Goal: Task Accomplishment & Management: Use online tool/utility

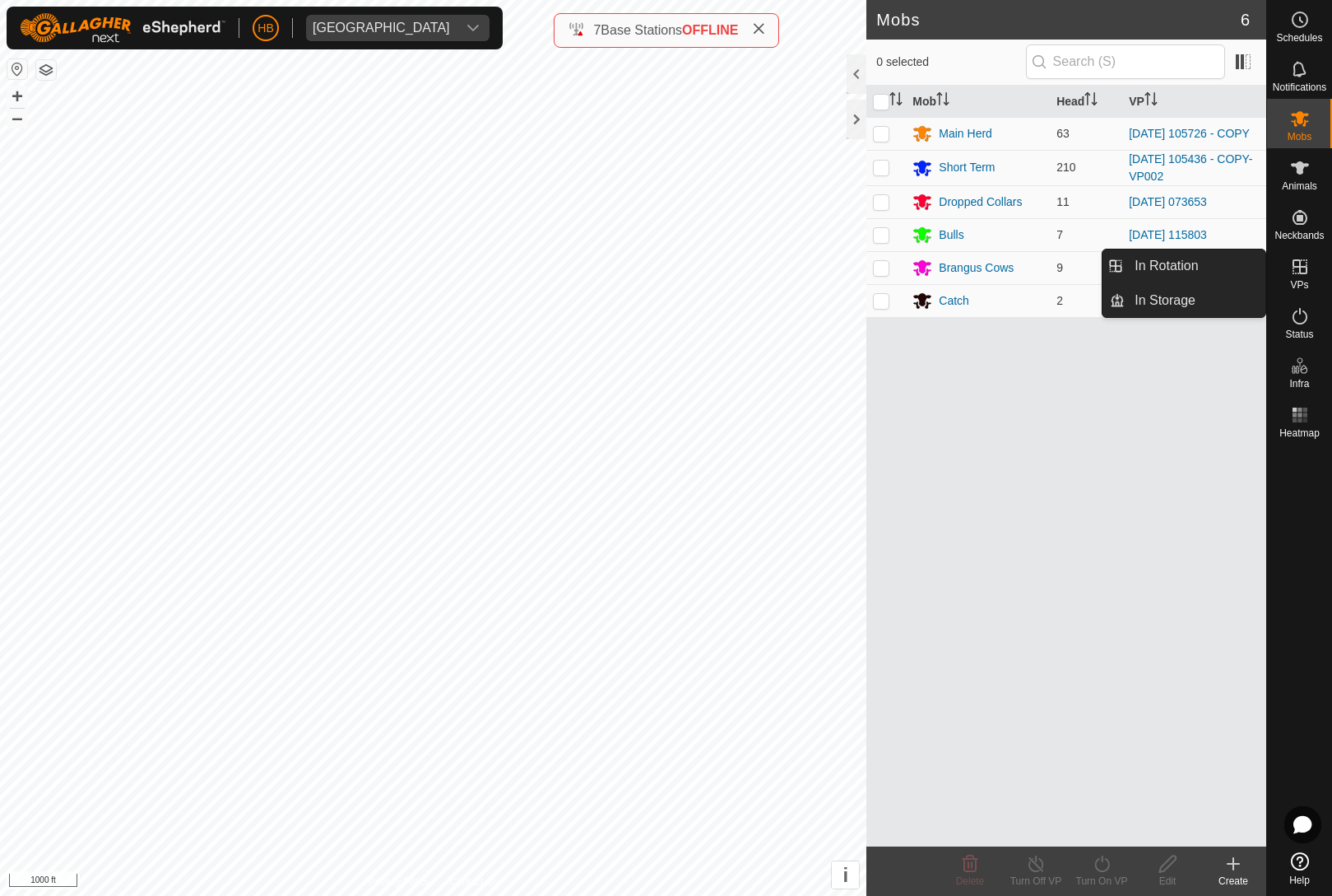
click at [1231, 265] on link "In Rotation" at bounding box center [1195, 265] width 141 height 33
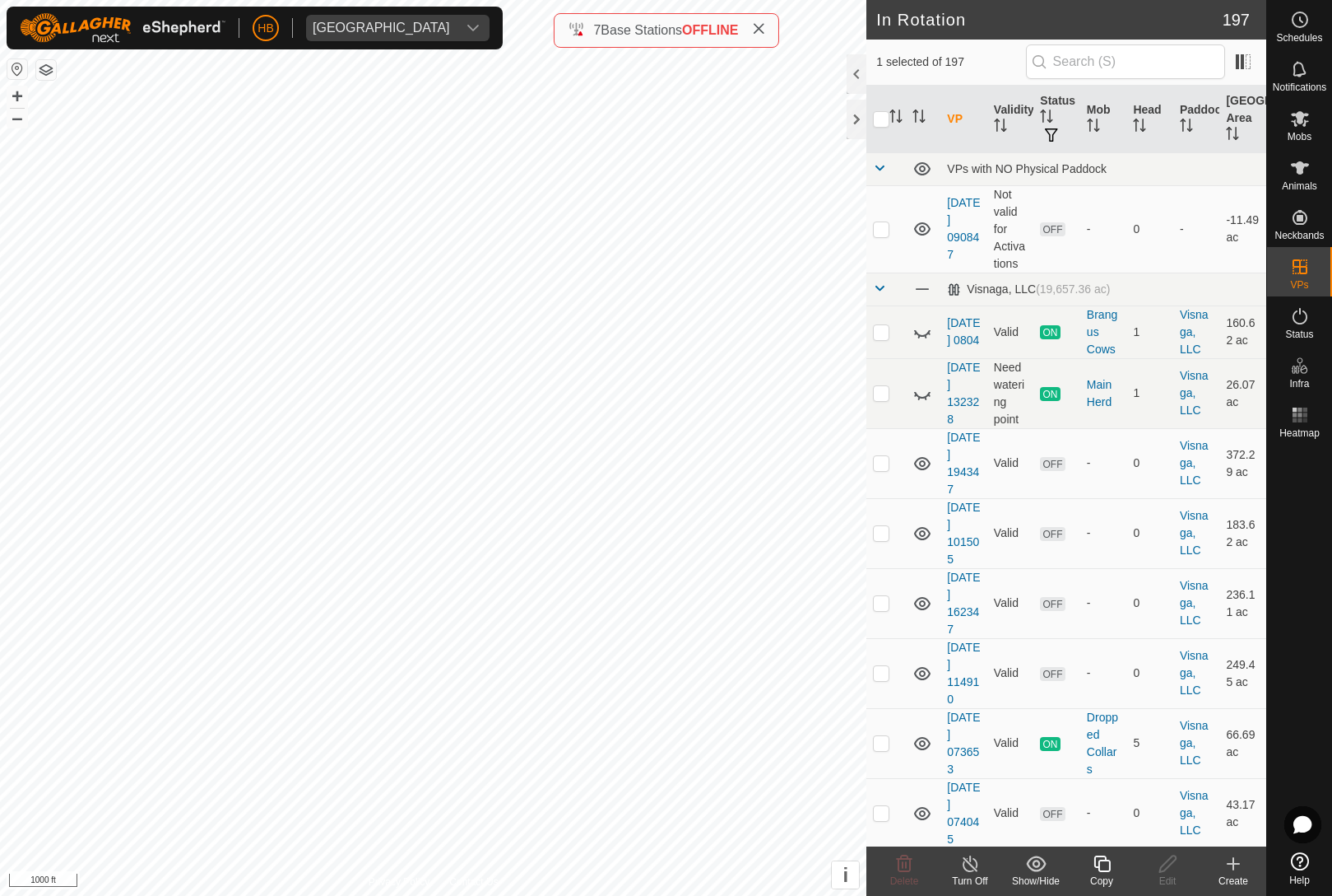
click at [1148, 131] on th "Head" at bounding box center [1150, 119] width 47 height 67
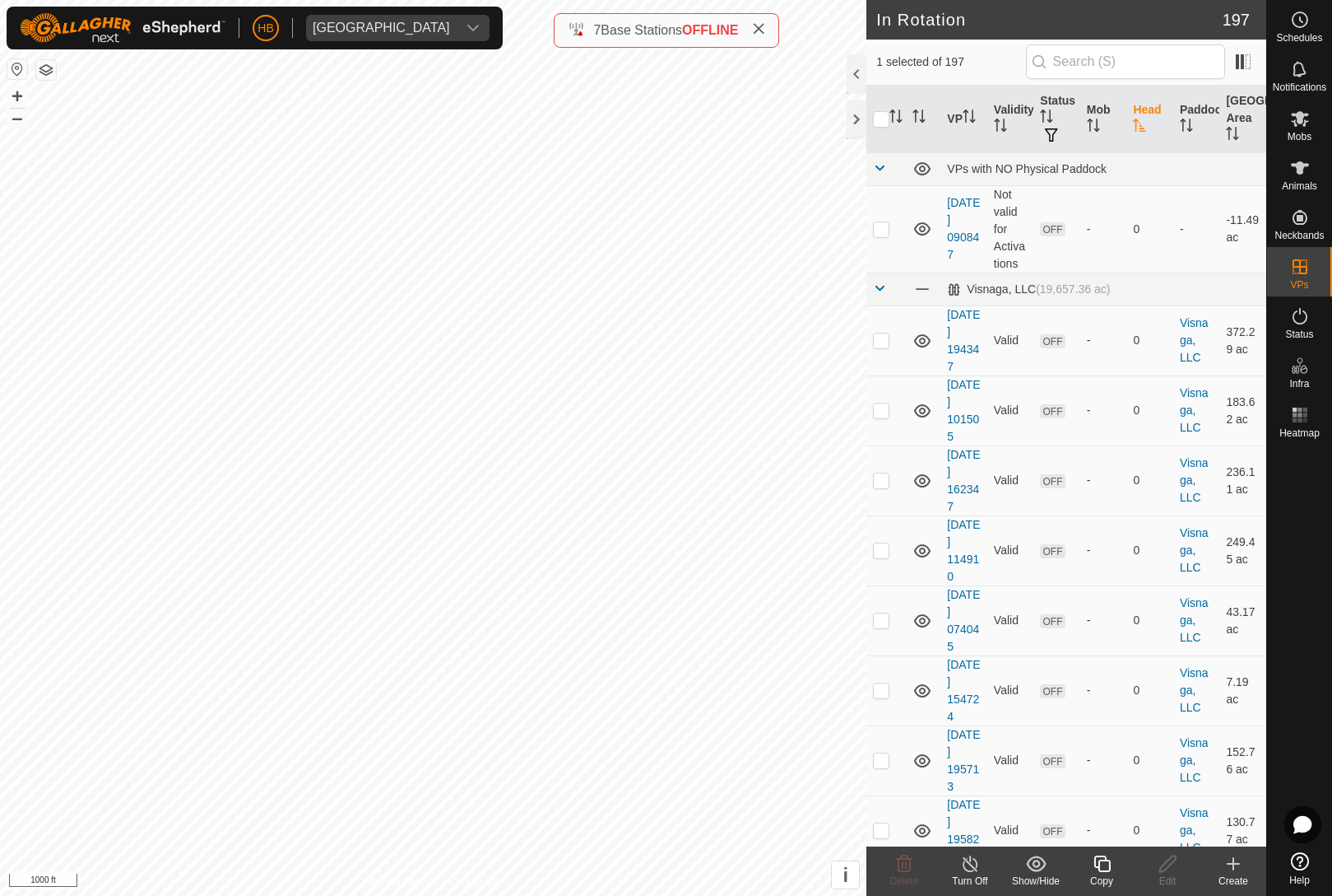
click at [1153, 127] on th "Head" at bounding box center [1150, 119] width 47 height 67
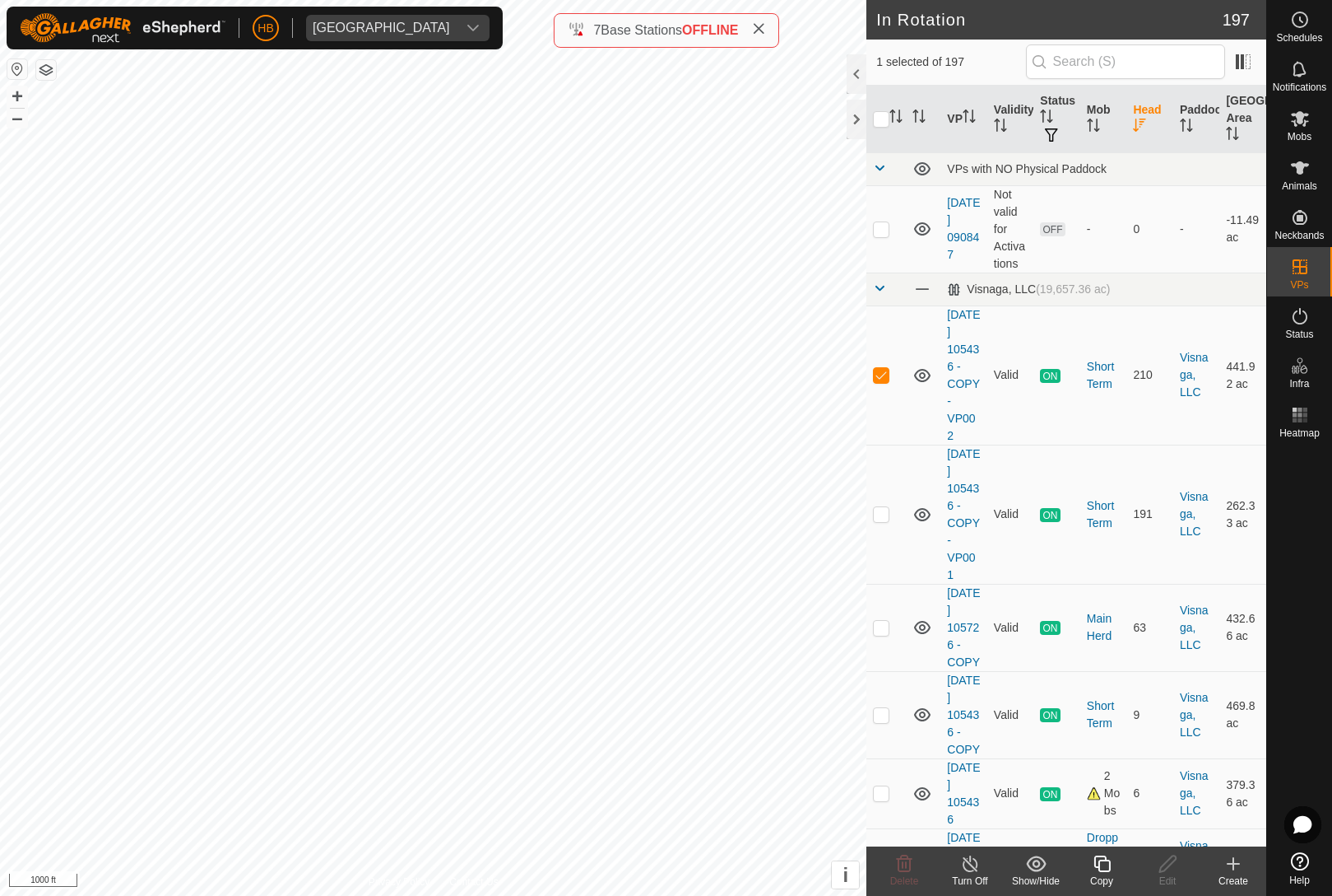
click at [1106, 869] on icon at bounding box center [1103, 863] width 21 height 20
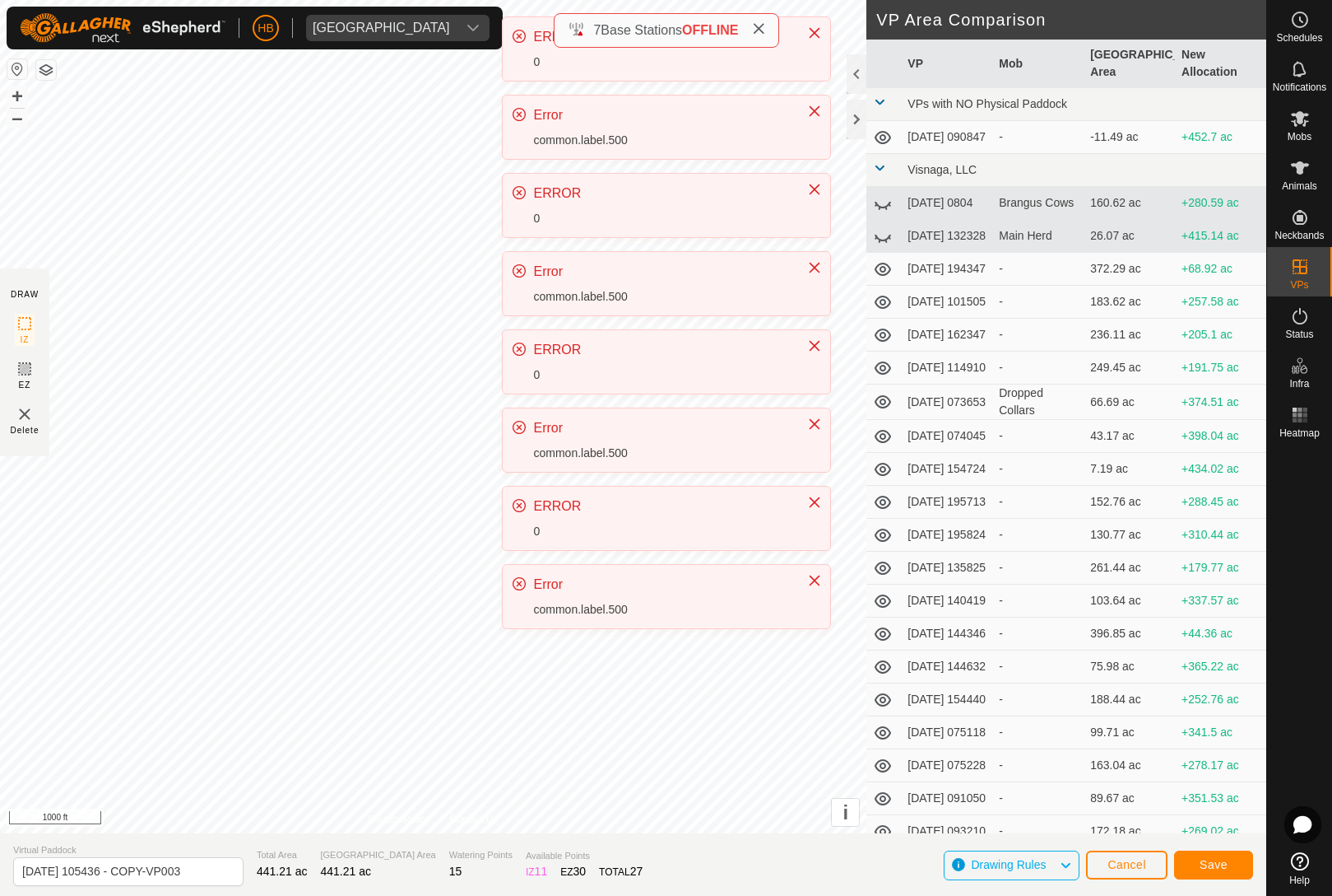
click at [810, 28] on icon "Close" at bounding box center [814, 33] width 10 height 10
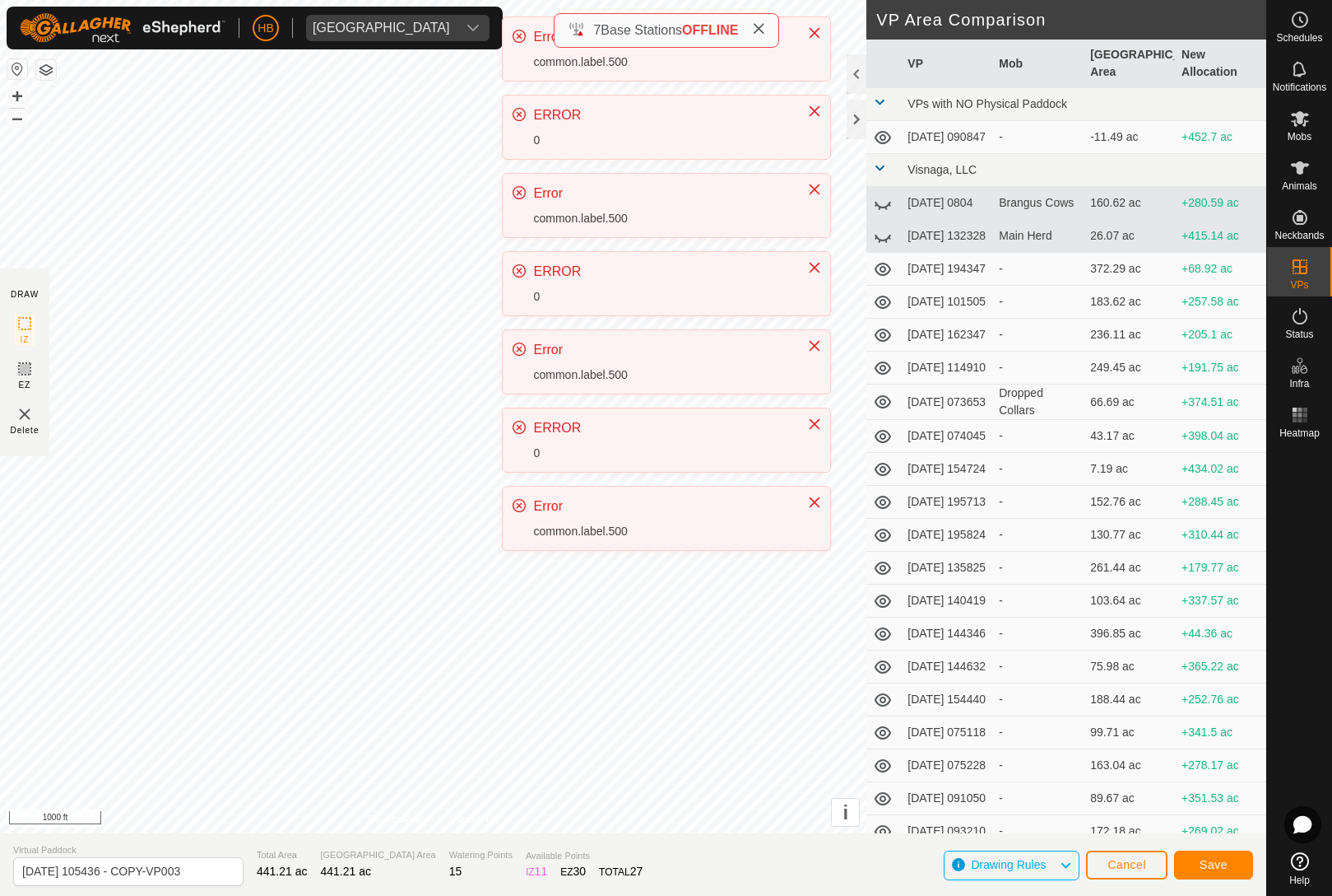
click at [811, 30] on icon "Close" at bounding box center [815, 33] width 13 height 13
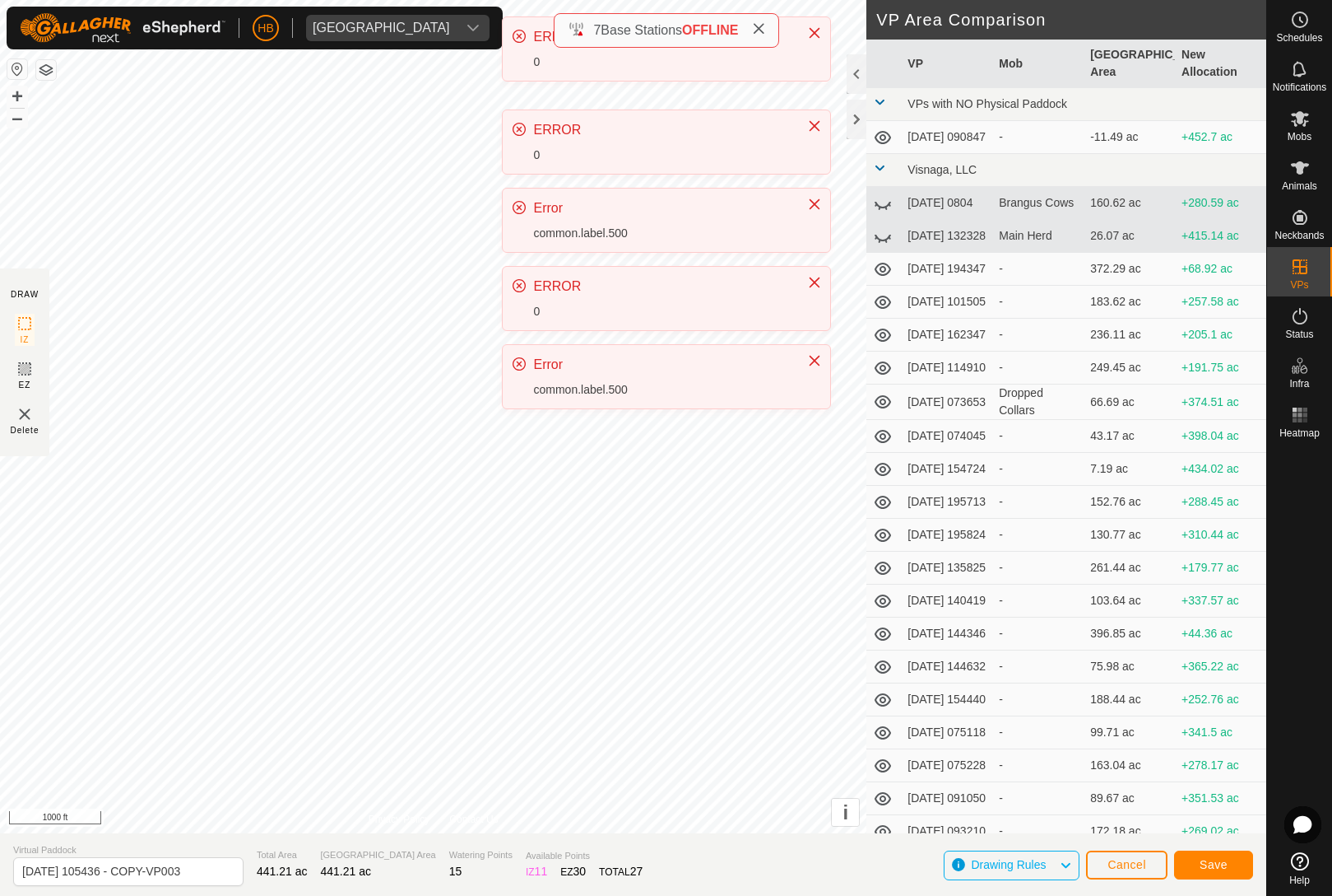
click at [818, 34] on icon "Close" at bounding box center [815, 33] width 13 height 13
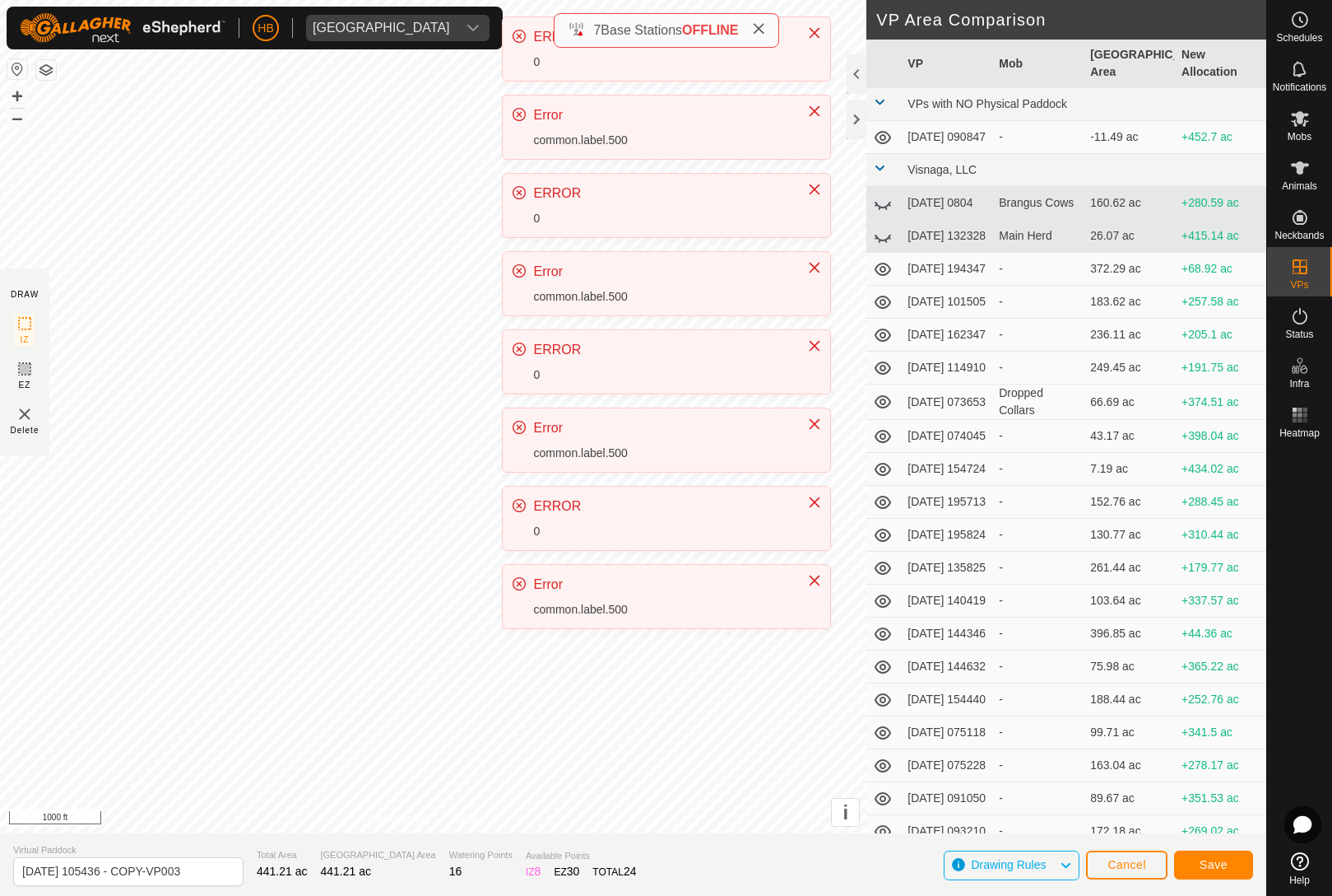
click at [821, 583] on button "Close" at bounding box center [815, 580] width 23 height 23
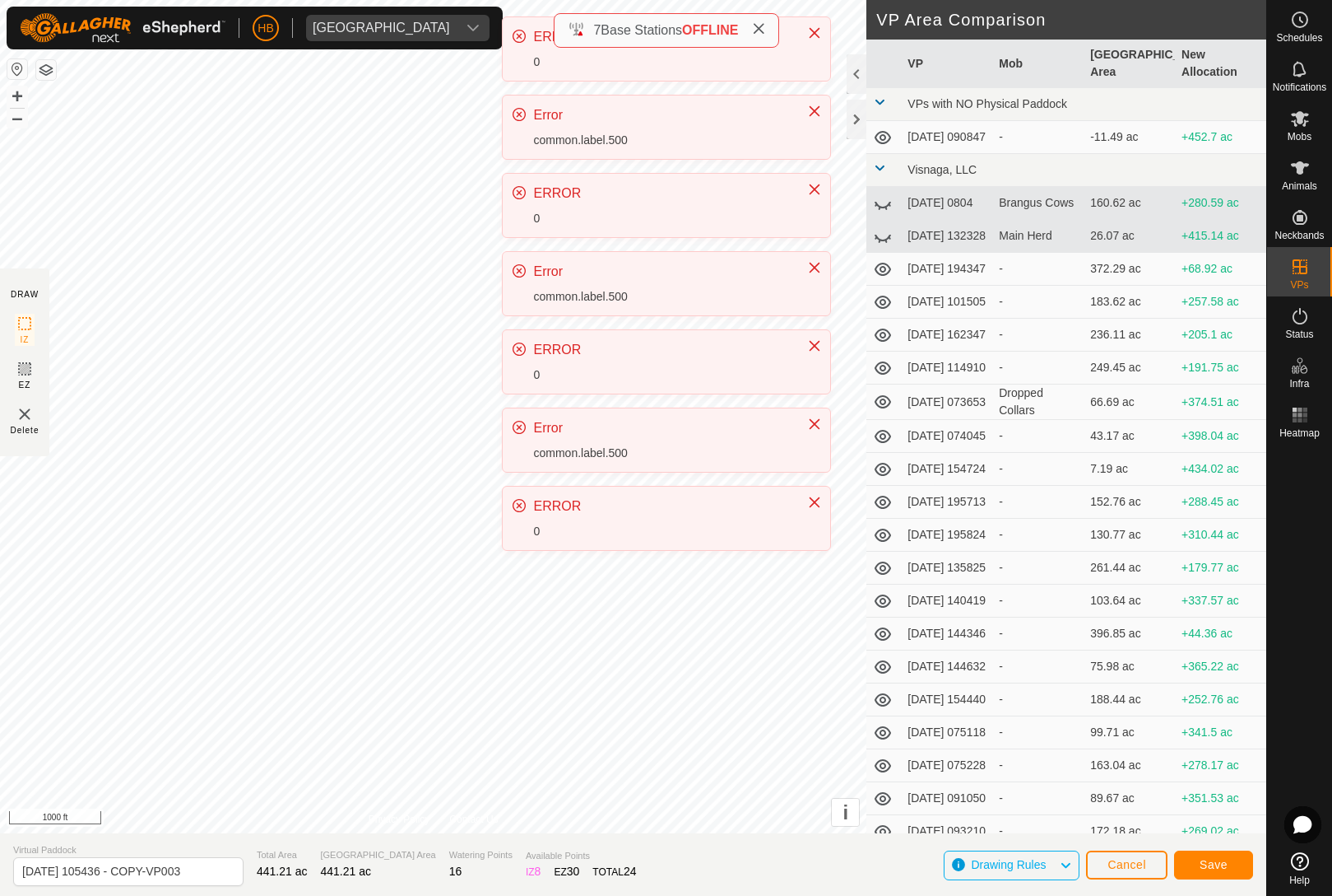
click at [818, 514] on button "Close" at bounding box center [815, 502] width 23 height 23
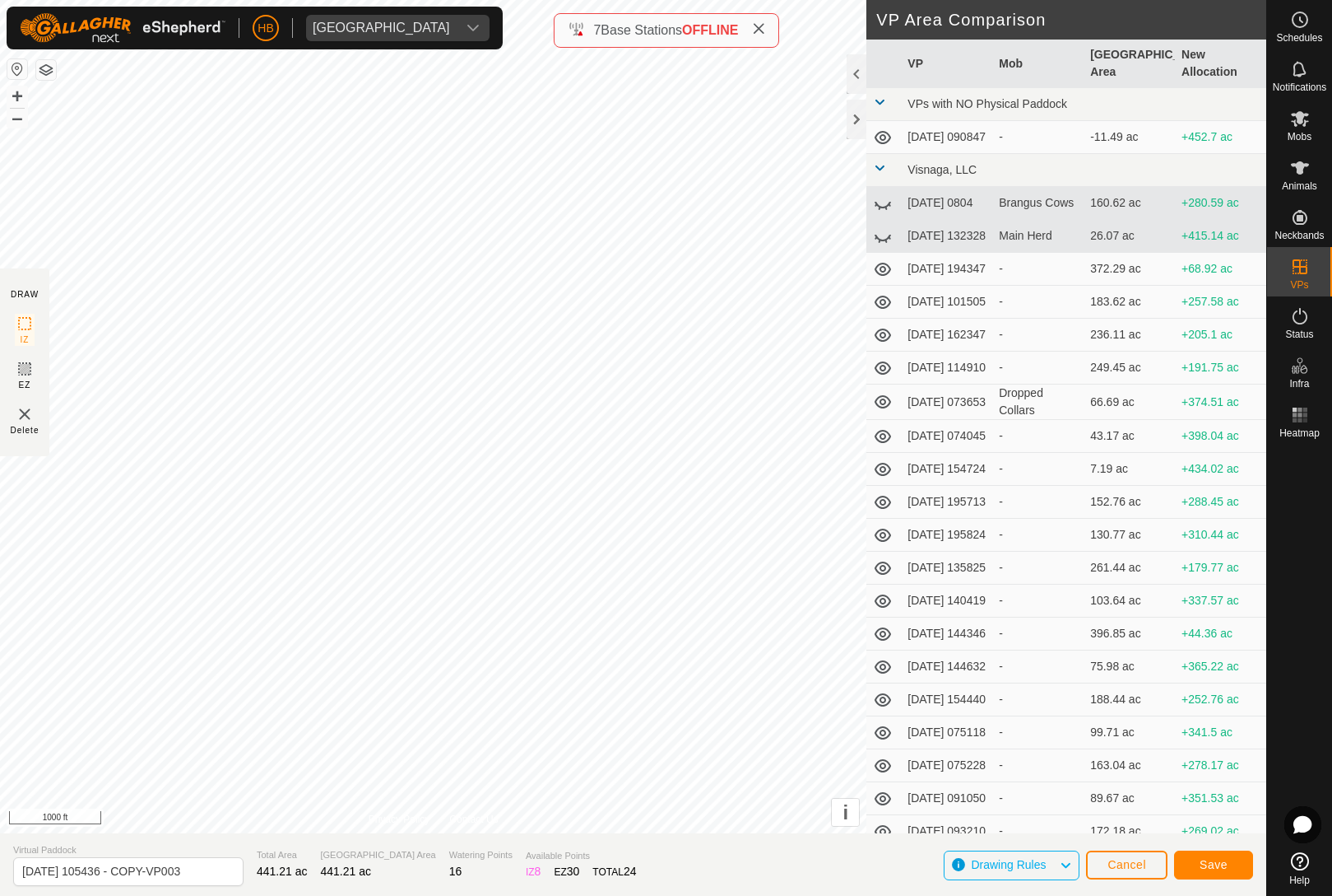
click at [810, 117] on button "Close" at bounding box center [815, 105] width 23 height 23
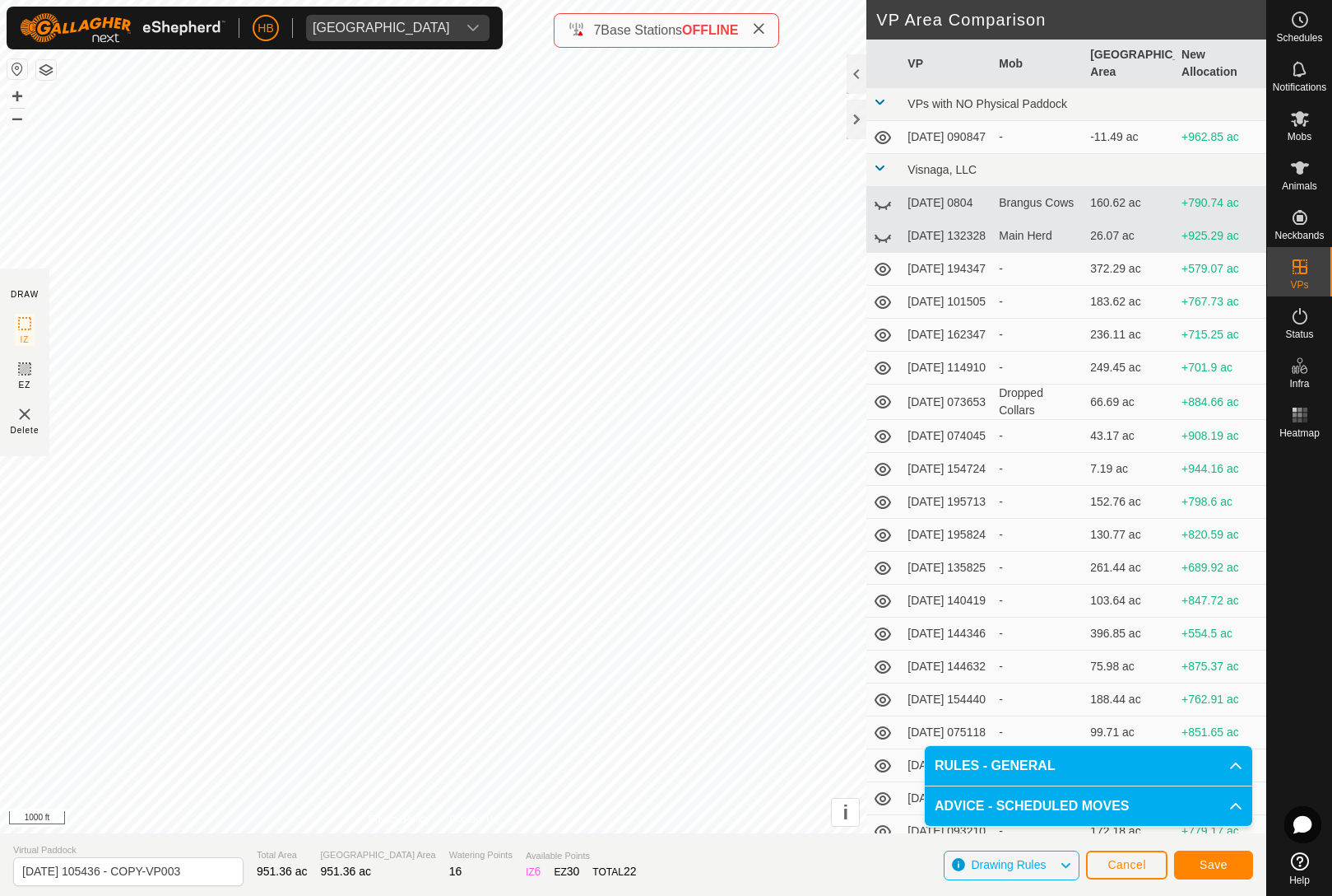
click at [1234, 860] on button "Save" at bounding box center [1214, 865] width 79 height 29
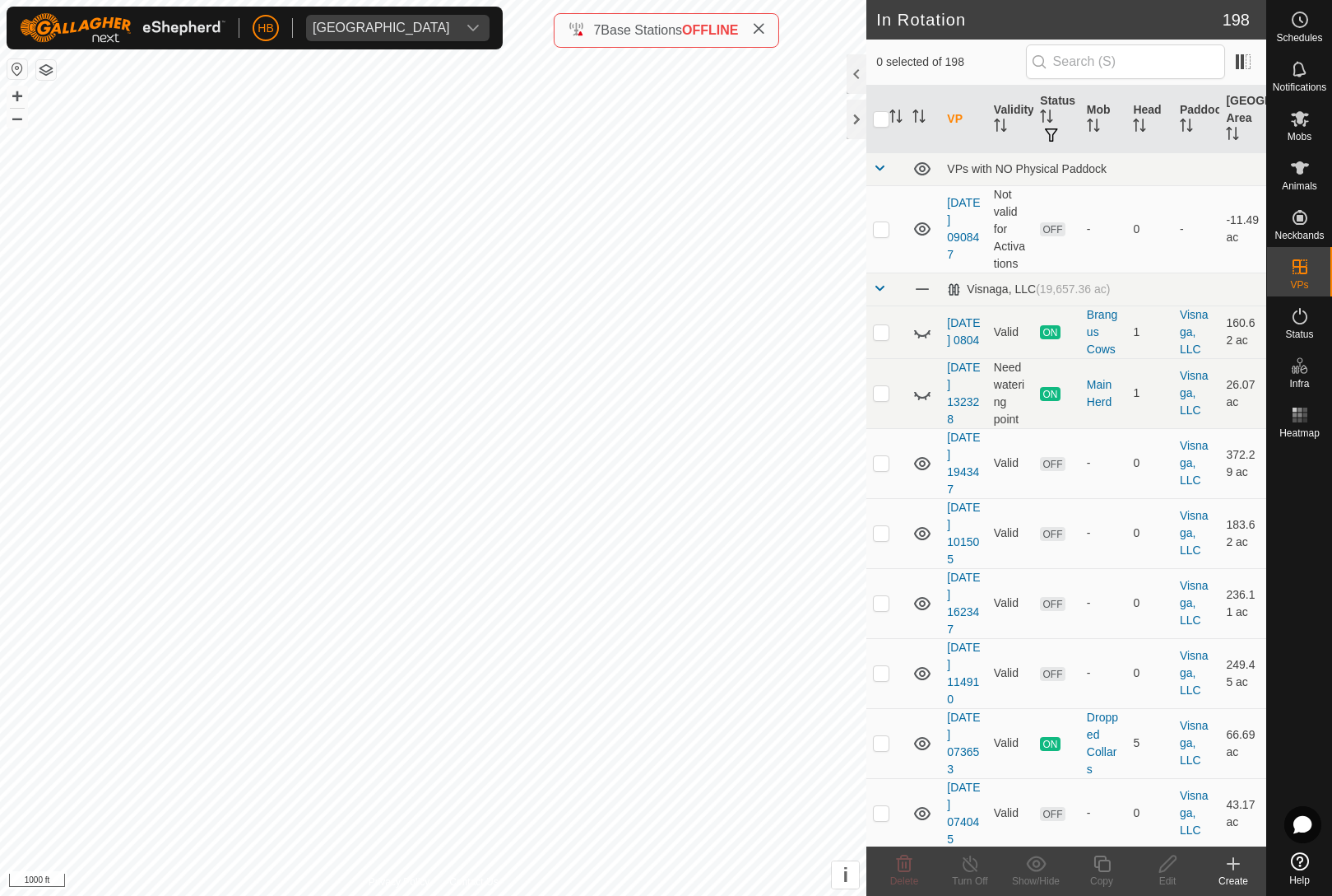
click at [1149, 113] on th "Head" at bounding box center [1150, 119] width 47 height 67
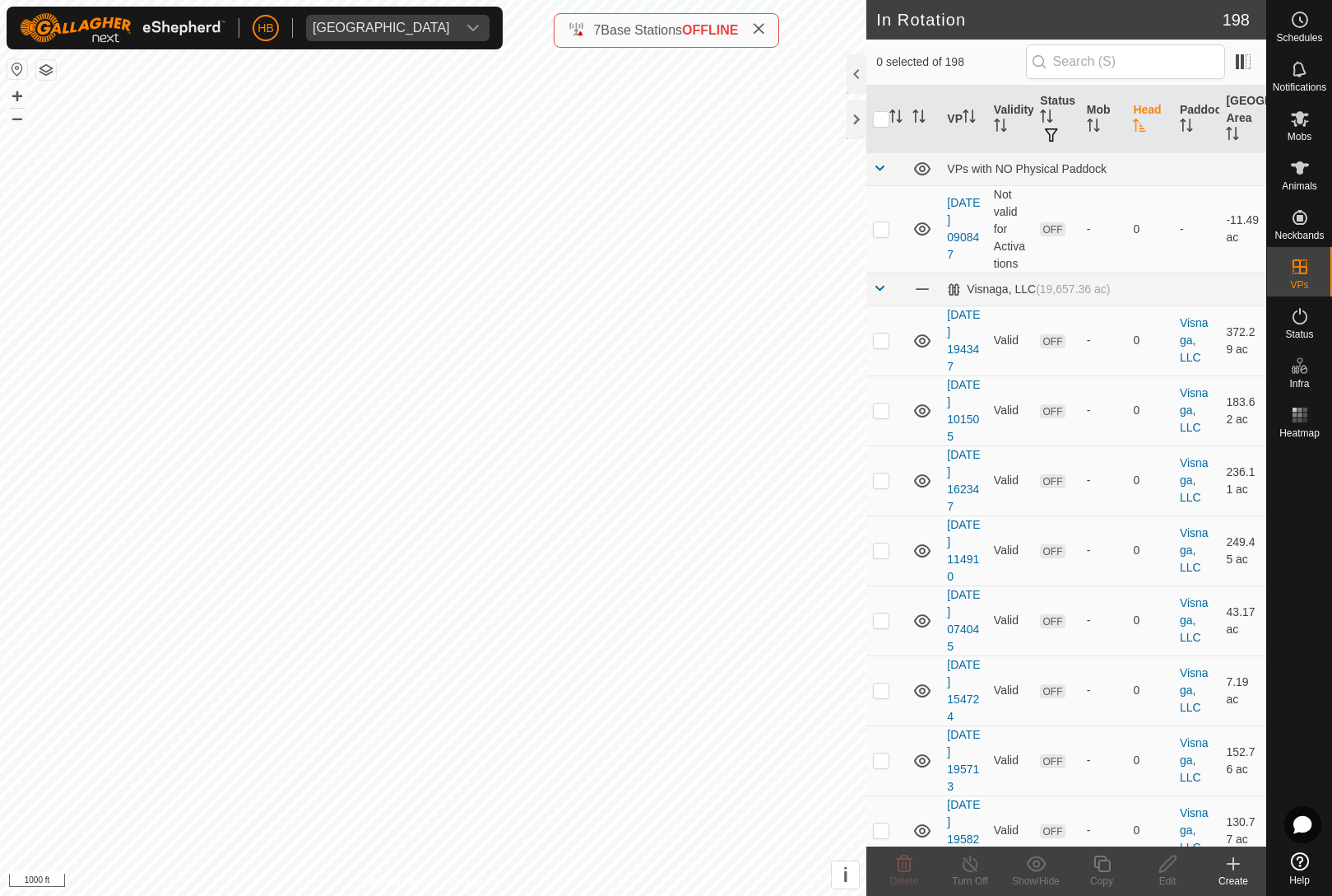
click at [1139, 99] on th "Head" at bounding box center [1150, 119] width 47 height 67
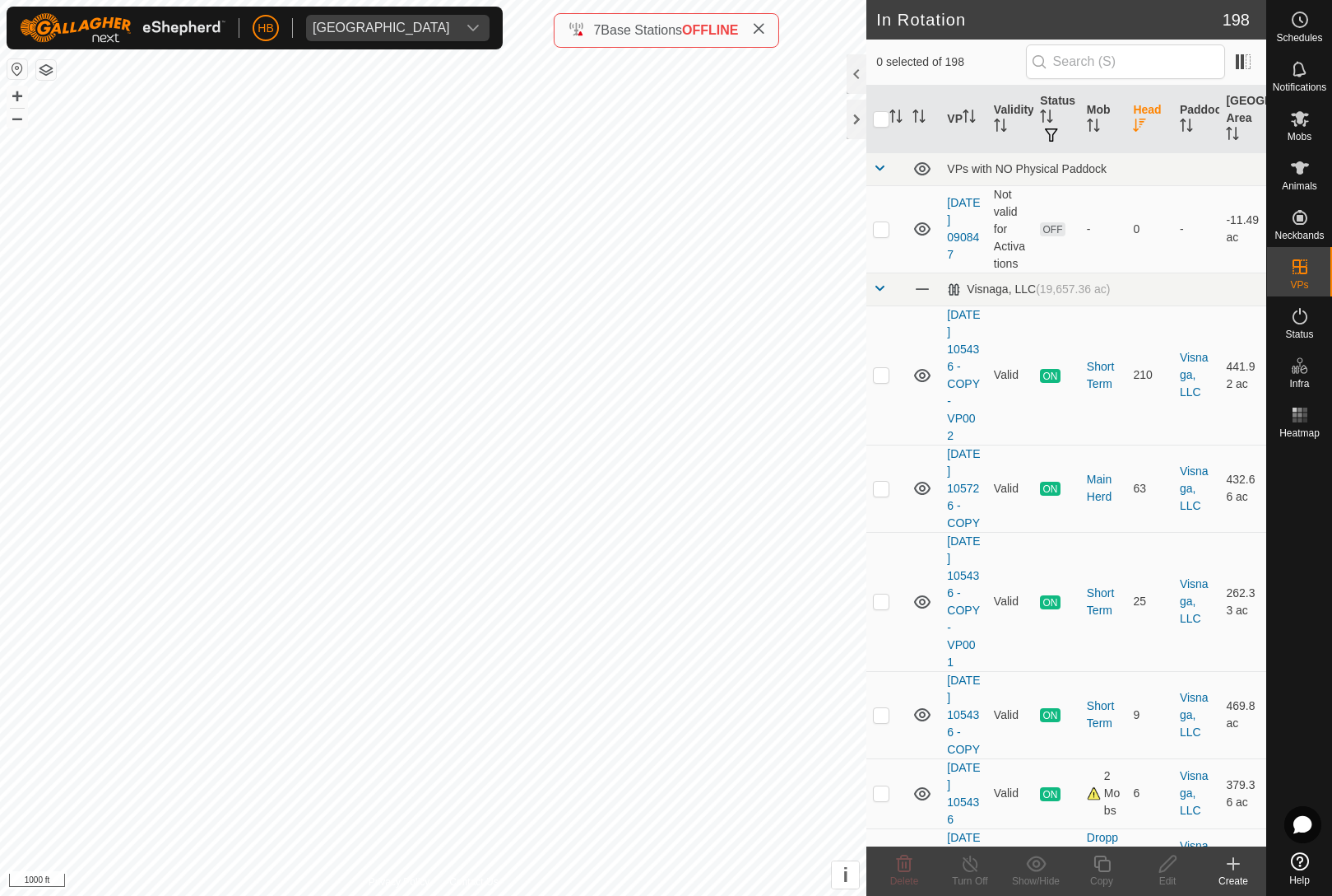
click at [883, 484] on p-checkbox at bounding box center [881, 488] width 16 height 13
checkbox input "true"
click at [1104, 881] on div "Copy" at bounding box center [1102, 881] width 66 height 15
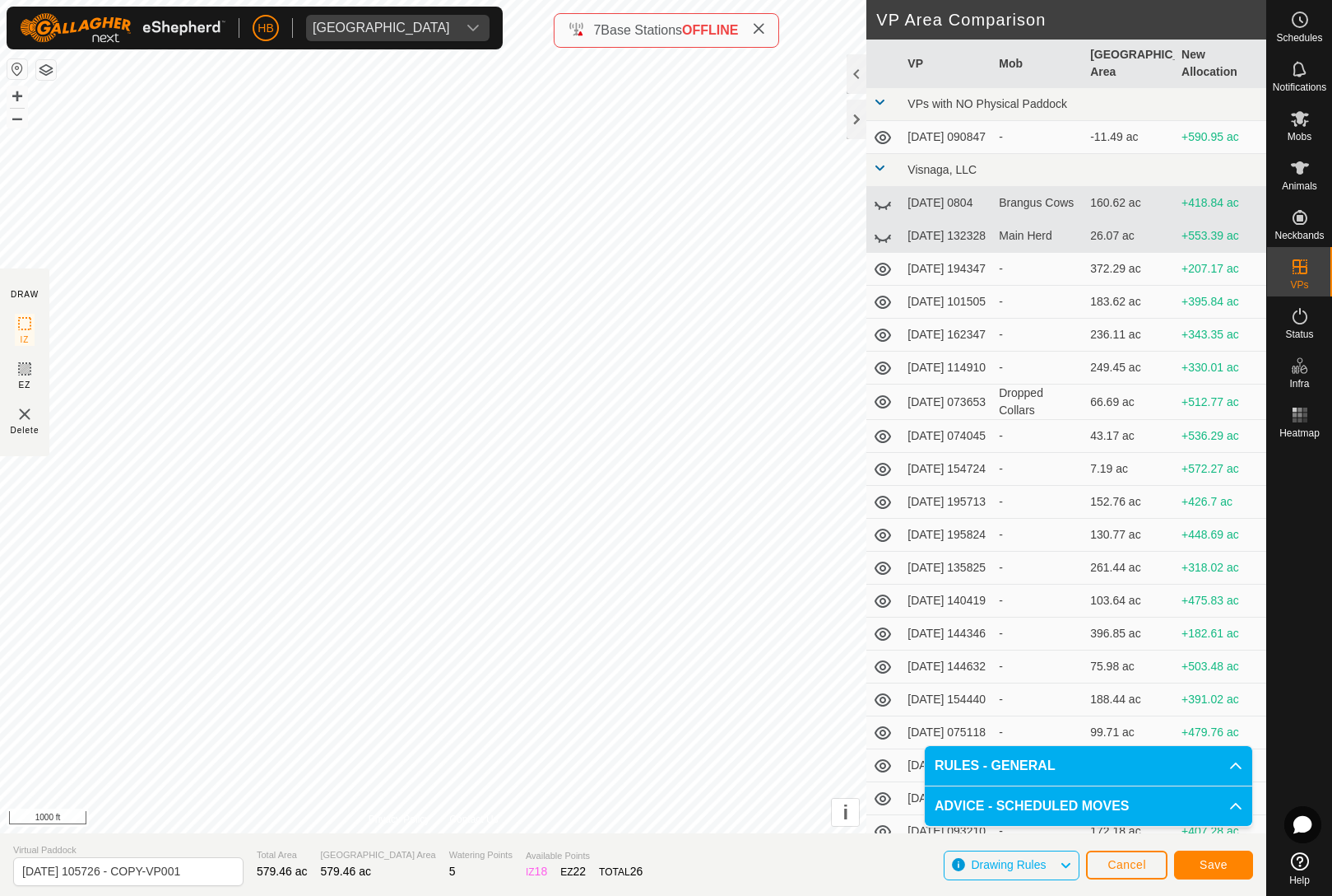
click at [1231, 857] on button "Save" at bounding box center [1214, 865] width 79 height 29
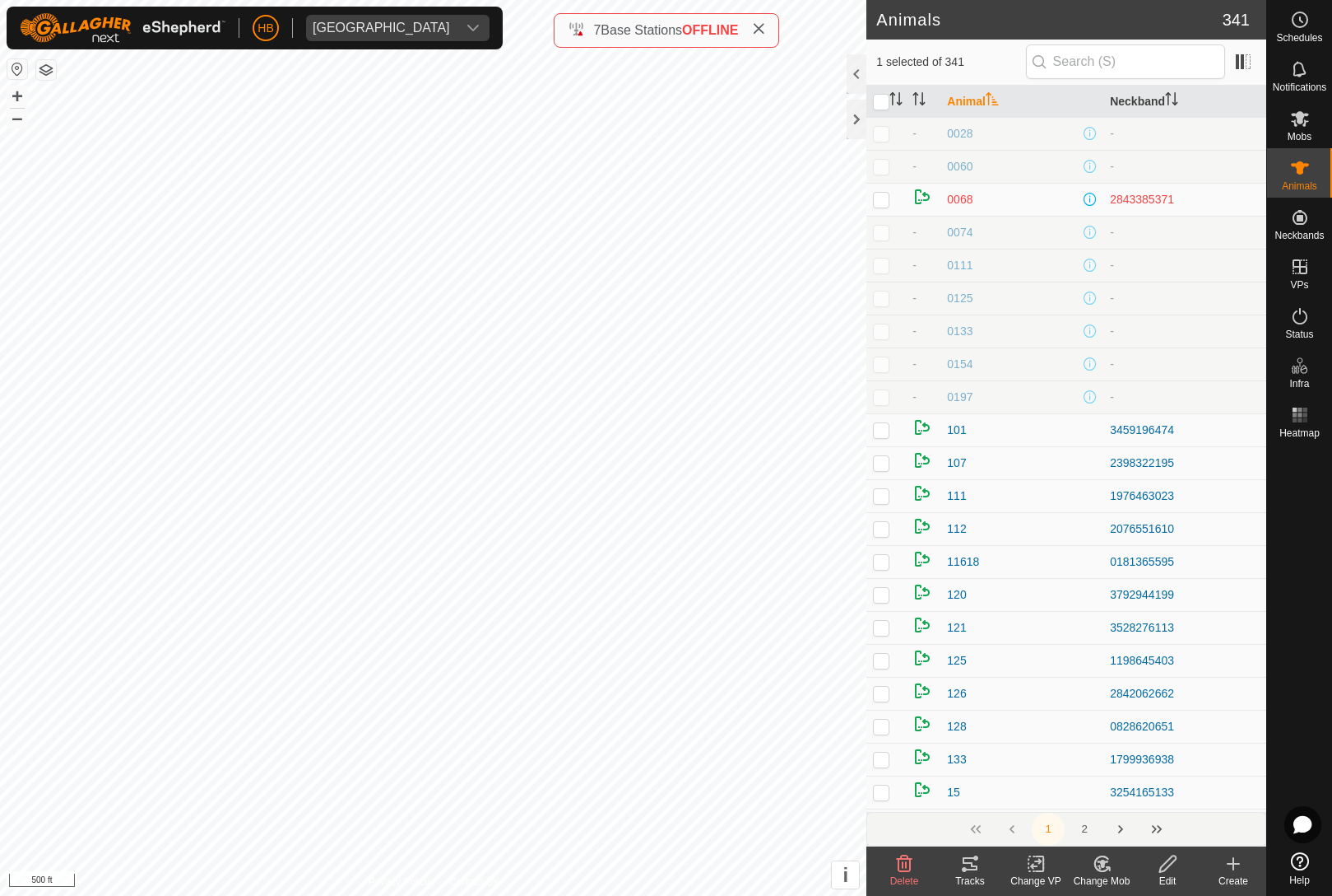
click at [894, 106] on p-sorticon "Activate to sort" at bounding box center [896, 101] width 13 height 13
click at [1304, 119] on icon at bounding box center [1300, 118] width 20 height 20
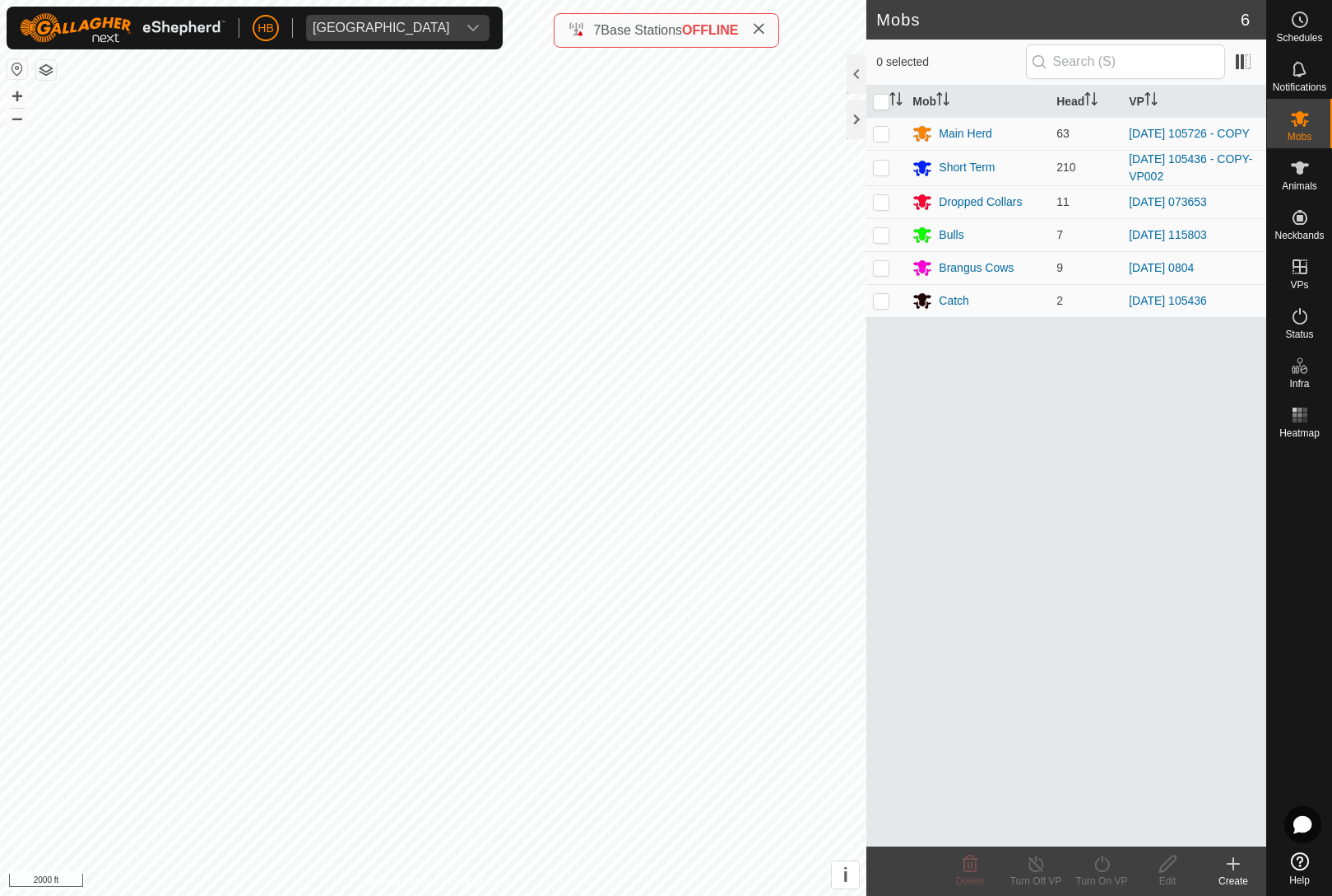
click at [882, 144] on td at bounding box center [886, 133] width 40 height 33
checkbox input "true"
click at [1108, 861] on icon at bounding box center [1102, 863] width 15 height 16
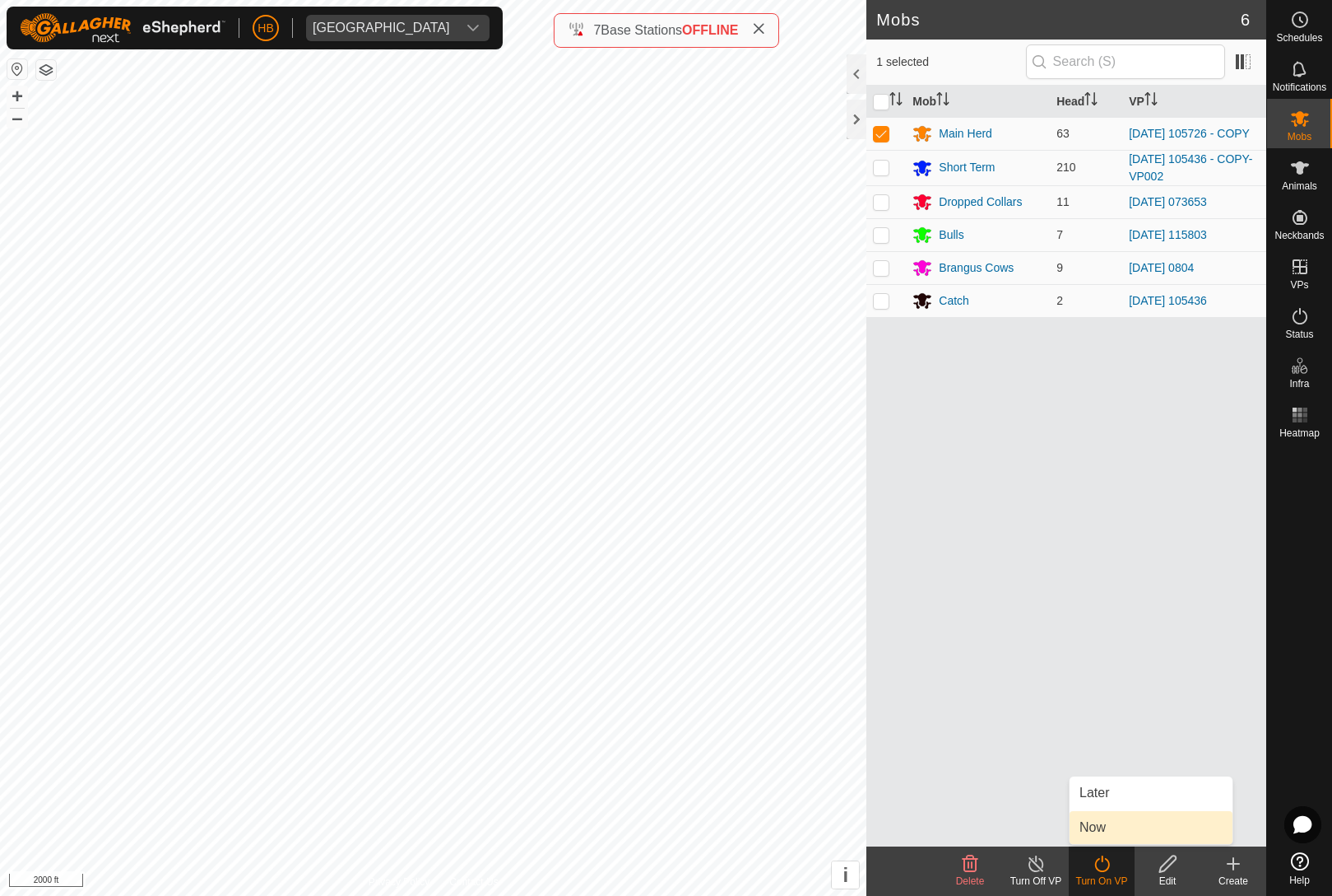
click at [1121, 840] on link "Now" at bounding box center [1151, 827] width 163 height 33
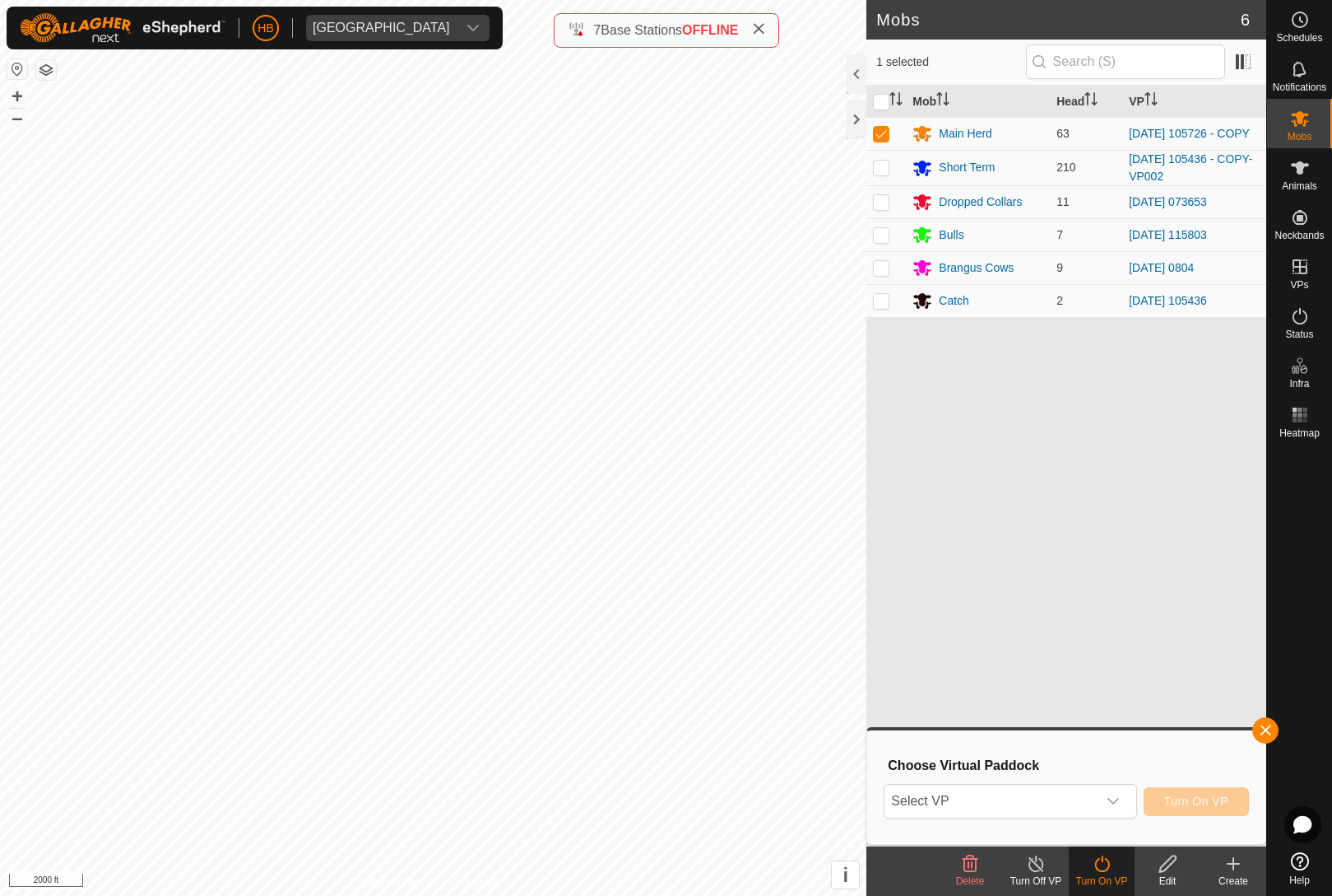
click at [1109, 800] on icon "dropdown trigger" at bounding box center [1113, 801] width 11 height 7
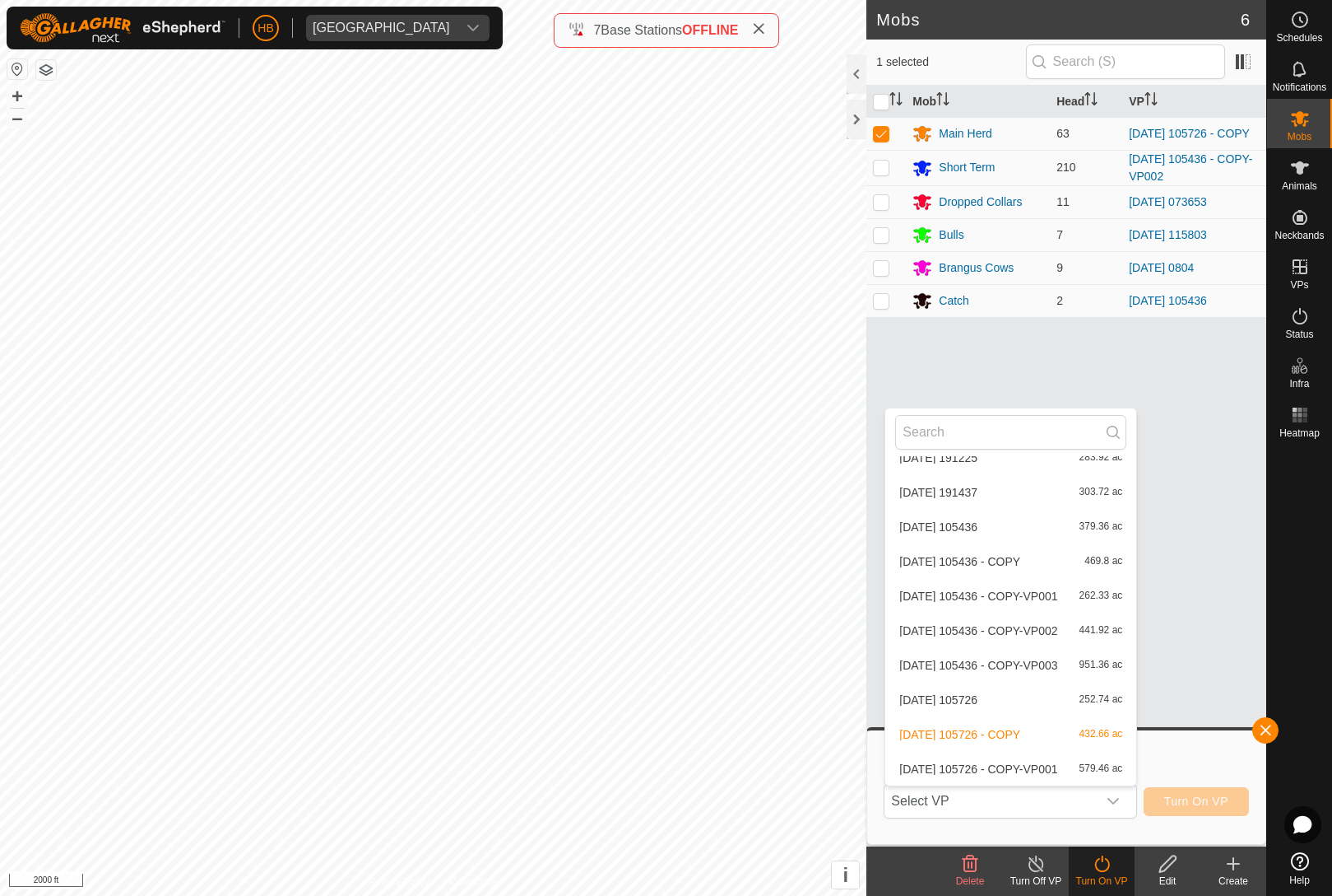
scroll to position [6788, 0]
click at [1062, 759] on div "[DATE] 105726 - COPY-VP001 579.46 ac" at bounding box center [1011, 769] width 231 height 20
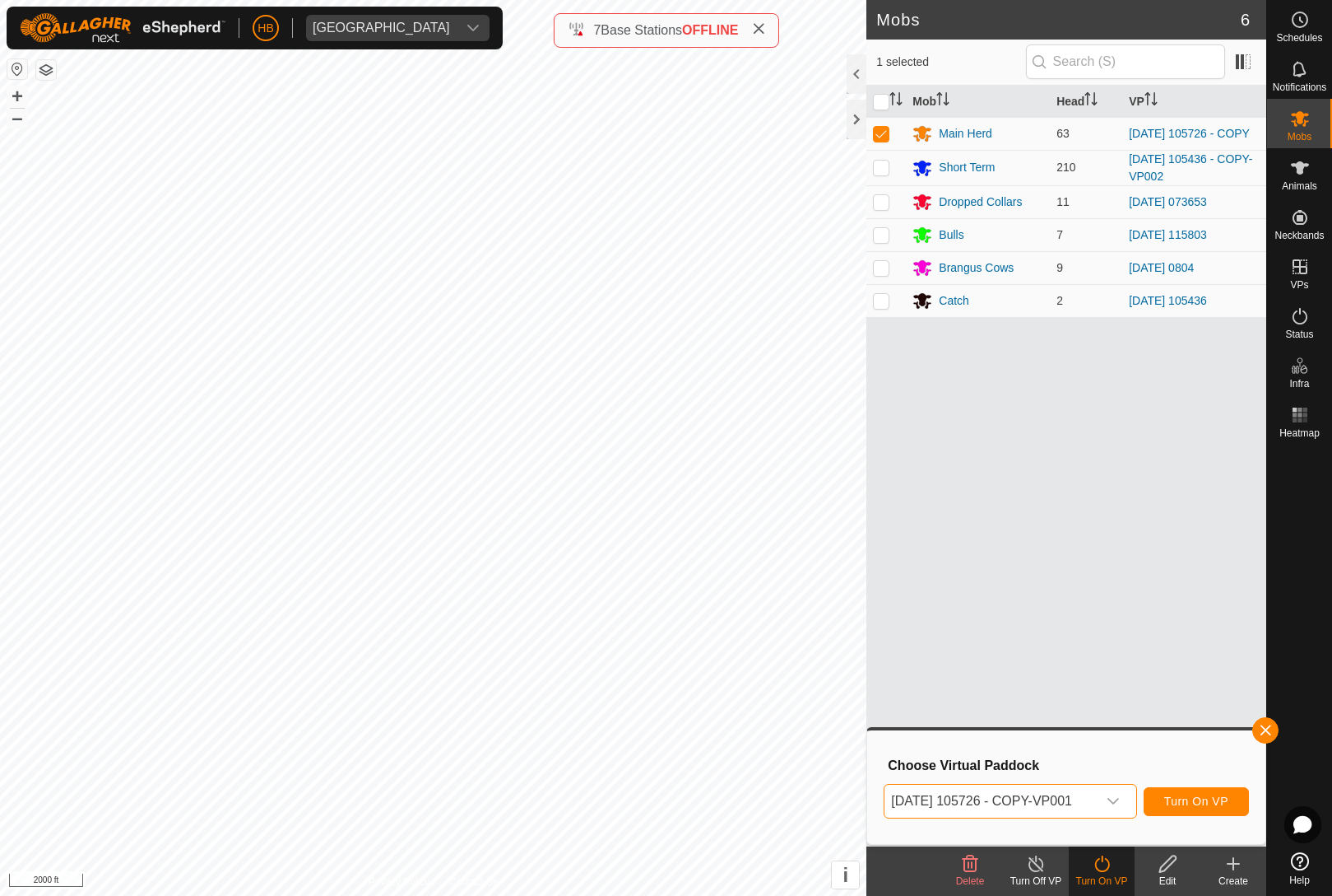
click at [1222, 794] on span "Turn On VP" at bounding box center [1197, 801] width 64 height 13
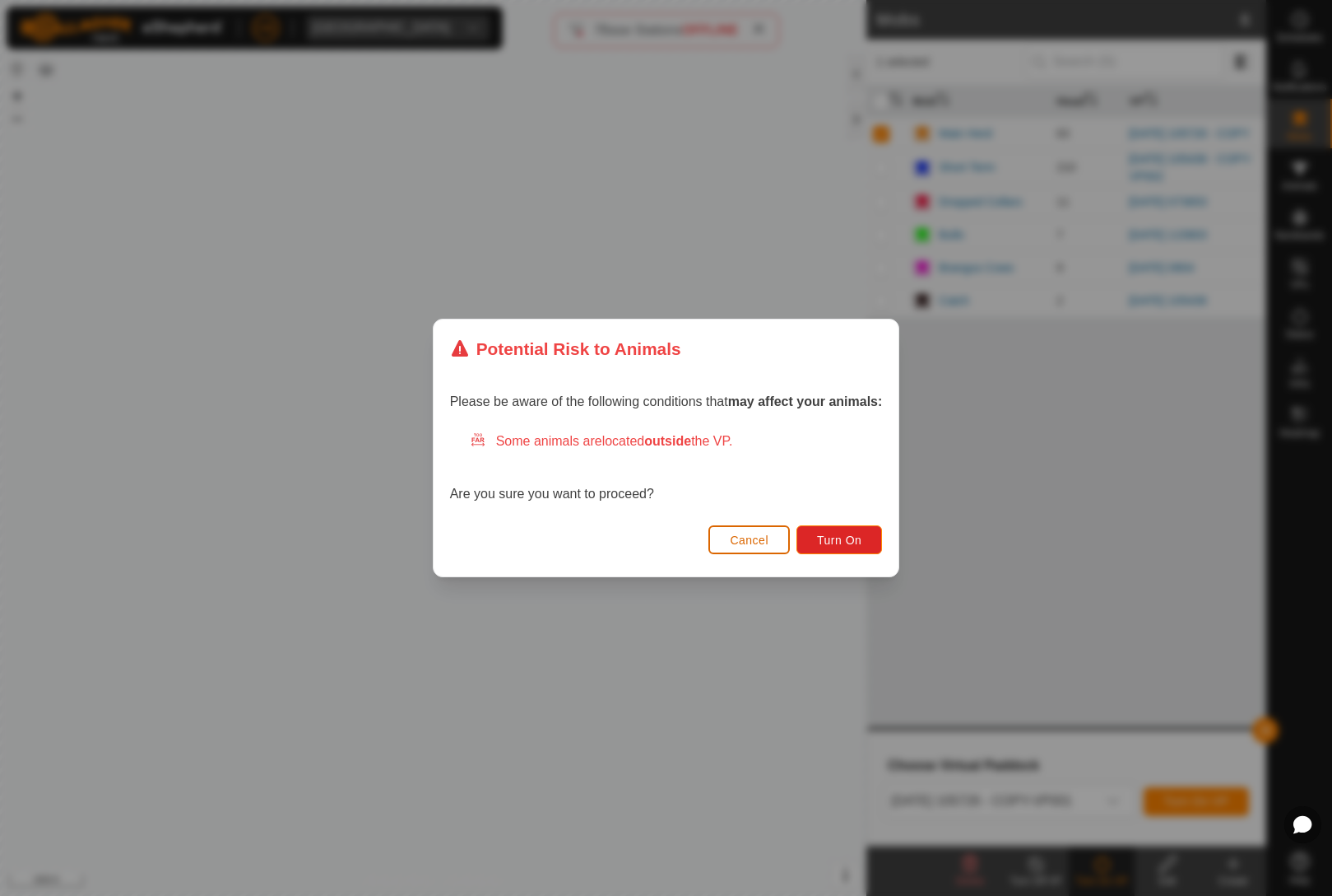
click at [868, 538] on button "Turn On" at bounding box center [839, 539] width 86 height 29
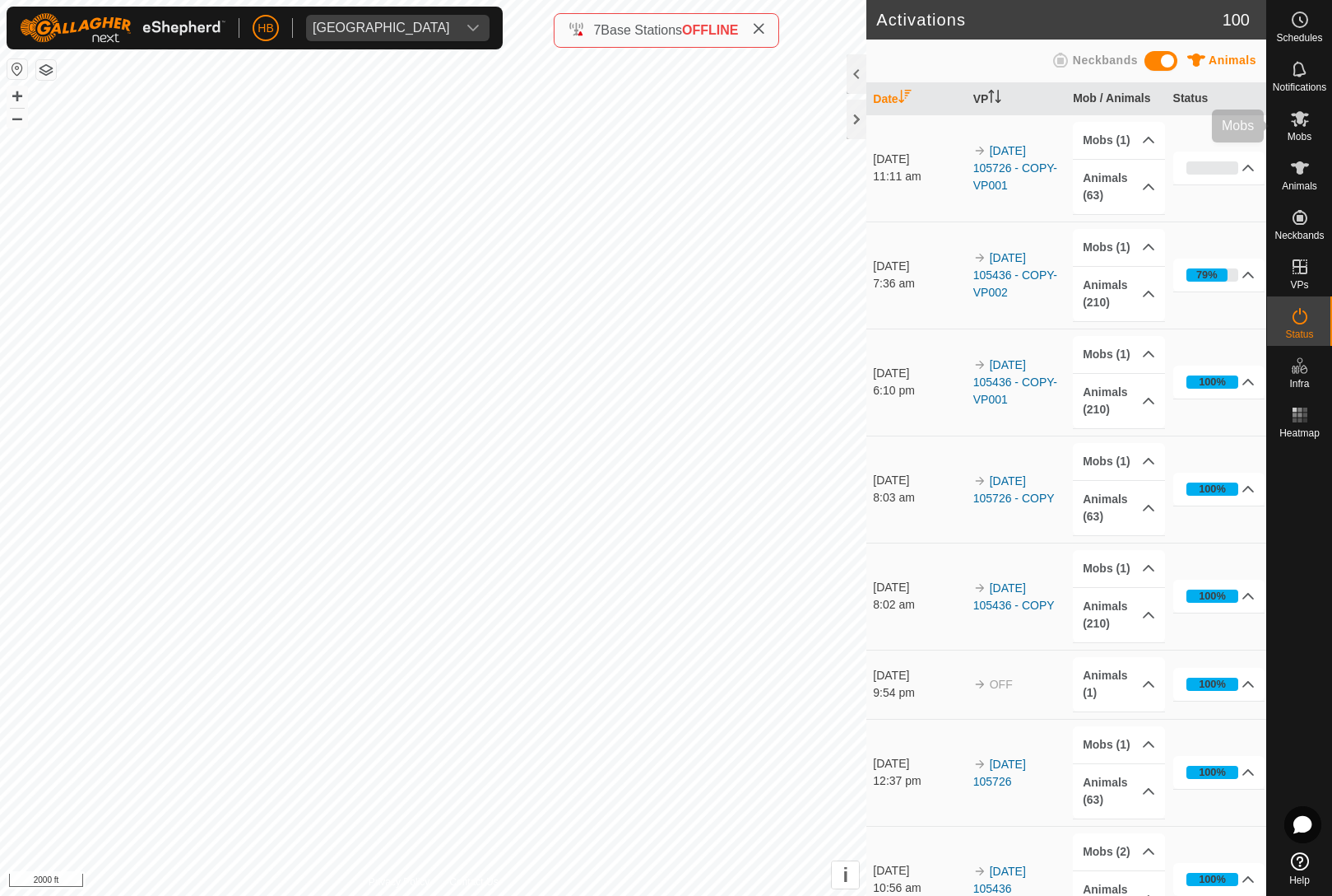
click at [1295, 130] on es-mob-svg-icon at bounding box center [1300, 119] width 29 height 26
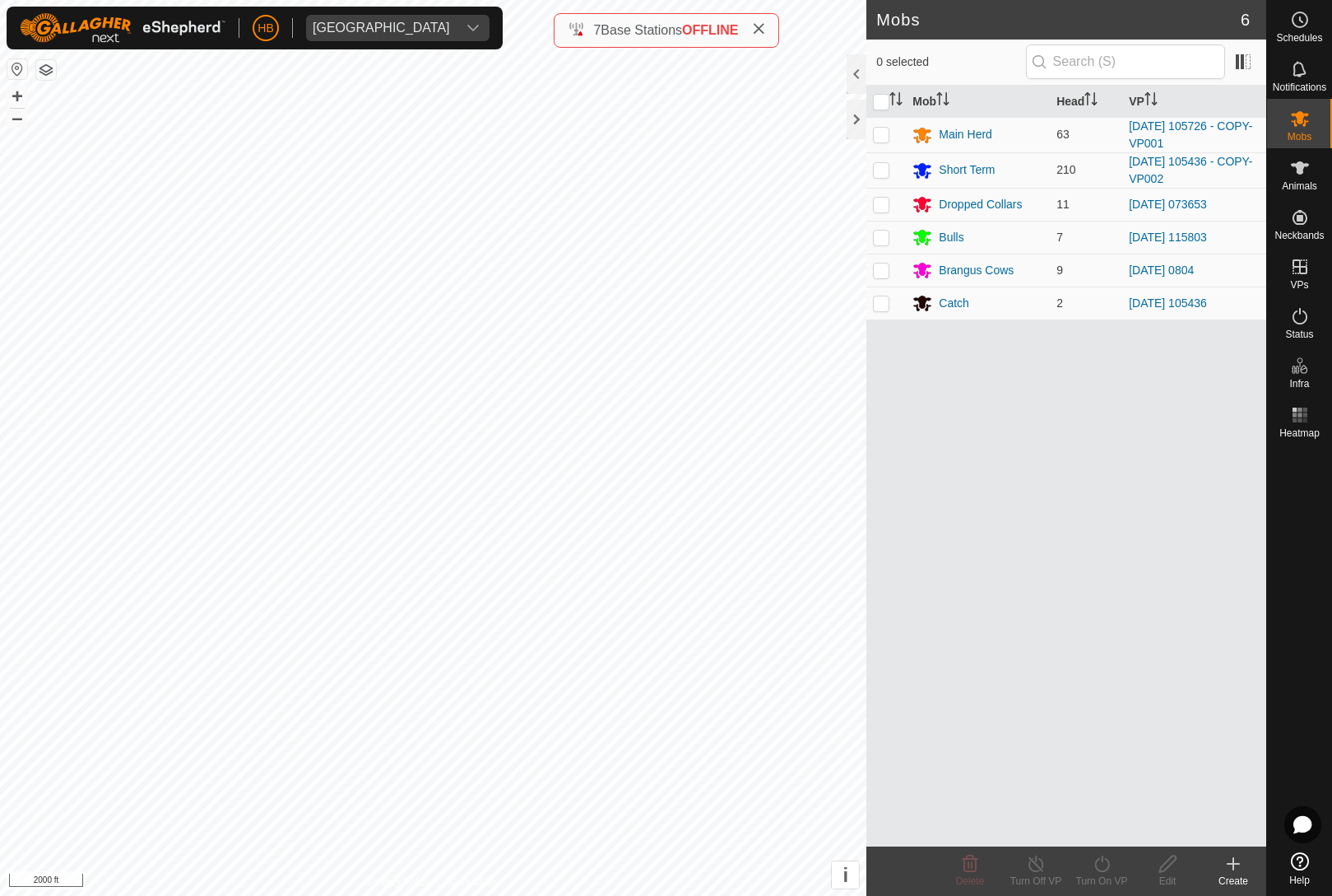
click at [876, 169] on p-checkbox at bounding box center [881, 170] width 16 height 13
checkbox input "true"
click at [1109, 877] on div "Turn On VP" at bounding box center [1102, 881] width 66 height 15
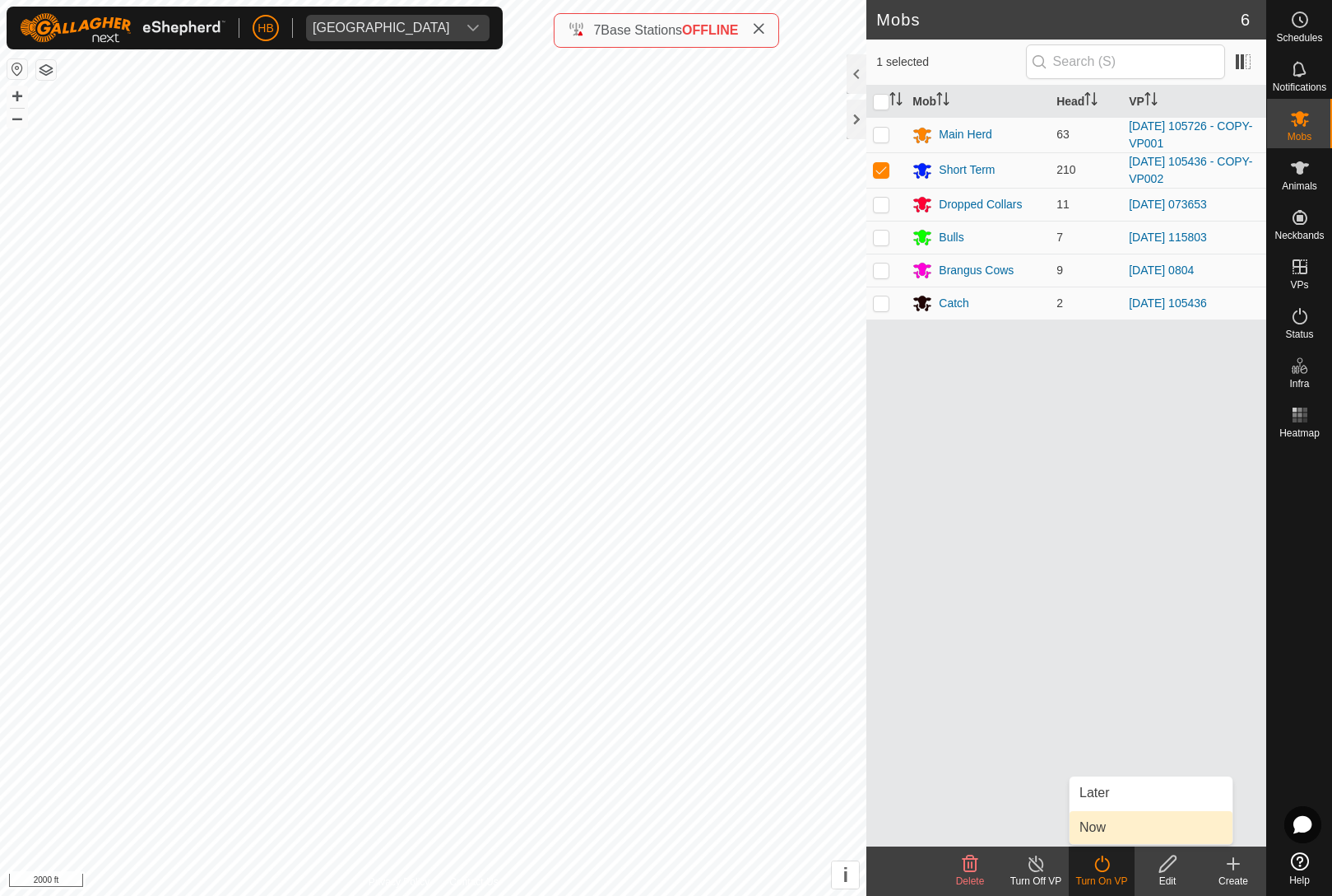
click at [1109, 835] on link "Now" at bounding box center [1151, 827] width 163 height 33
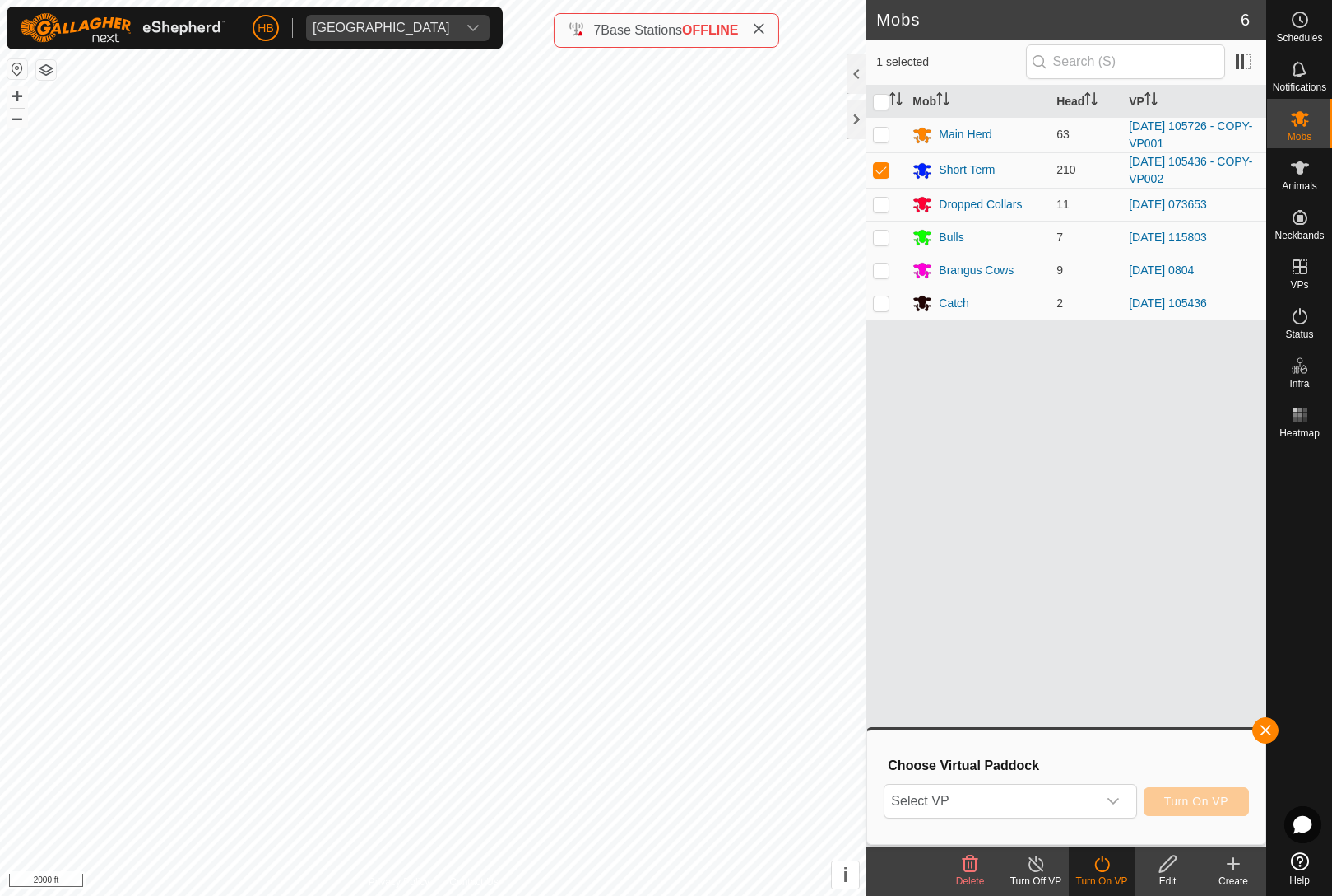
click at [1091, 809] on span "Select VP" at bounding box center [990, 801] width 211 height 33
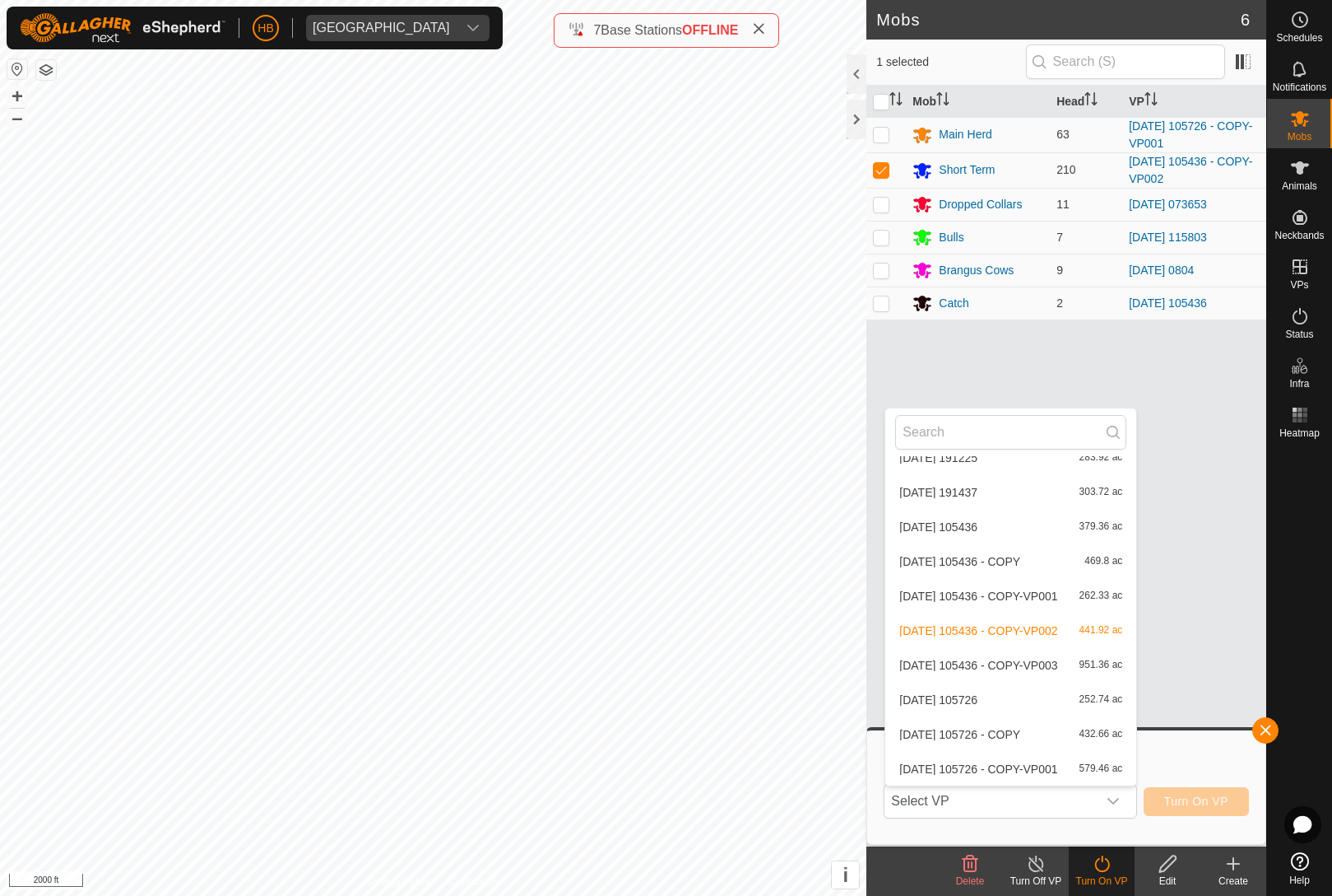
scroll to position [6788, 0]
click at [1061, 655] on div "[DATE] 105436 - COPY-VP003 951.36 ac" at bounding box center [1011, 665] width 231 height 20
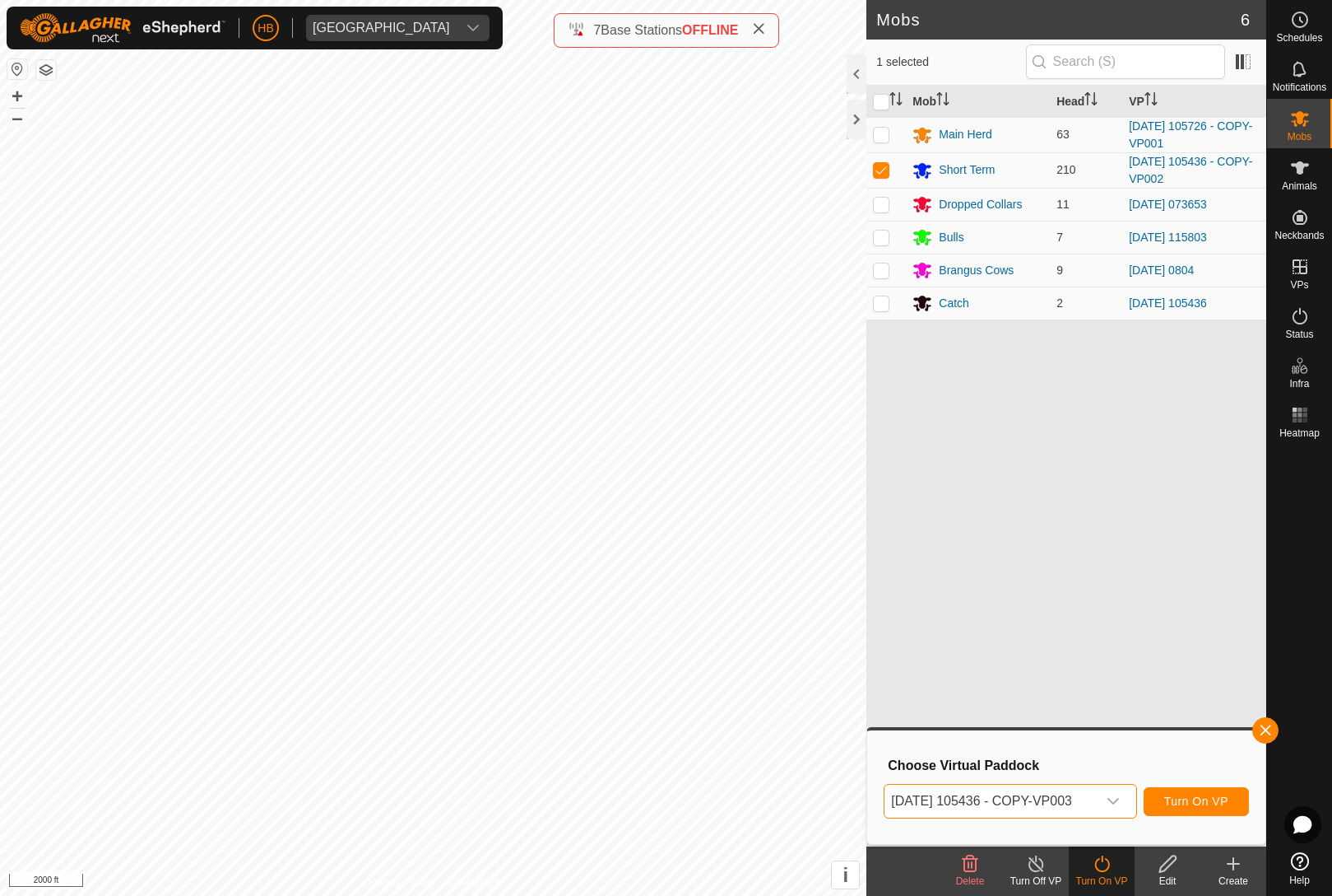
click at [1227, 800] on span "Turn On VP" at bounding box center [1197, 801] width 64 height 13
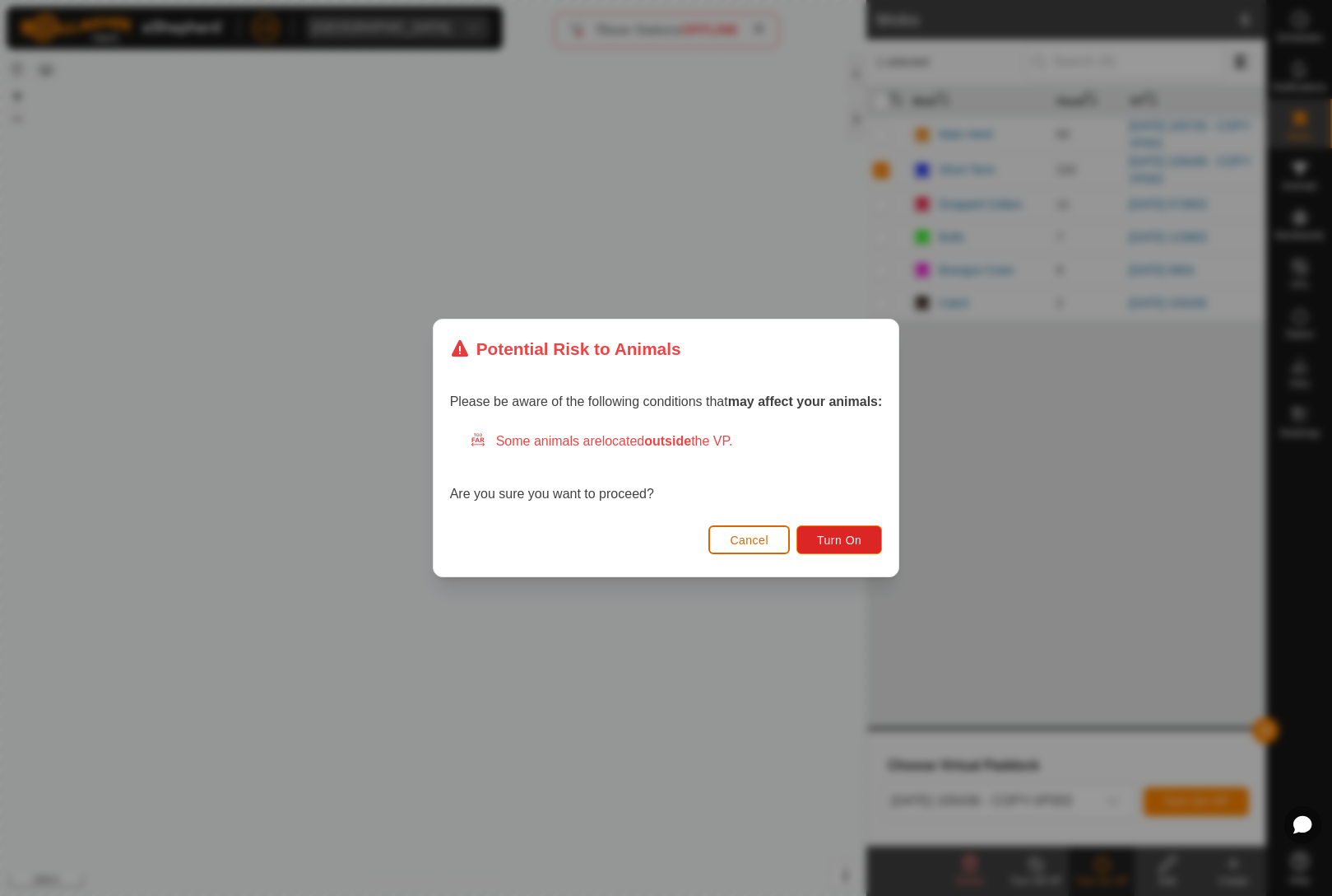
click at [868, 534] on button "Turn On" at bounding box center [839, 539] width 86 height 29
